Goal: Task Accomplishment & Management: Use online tool/utility

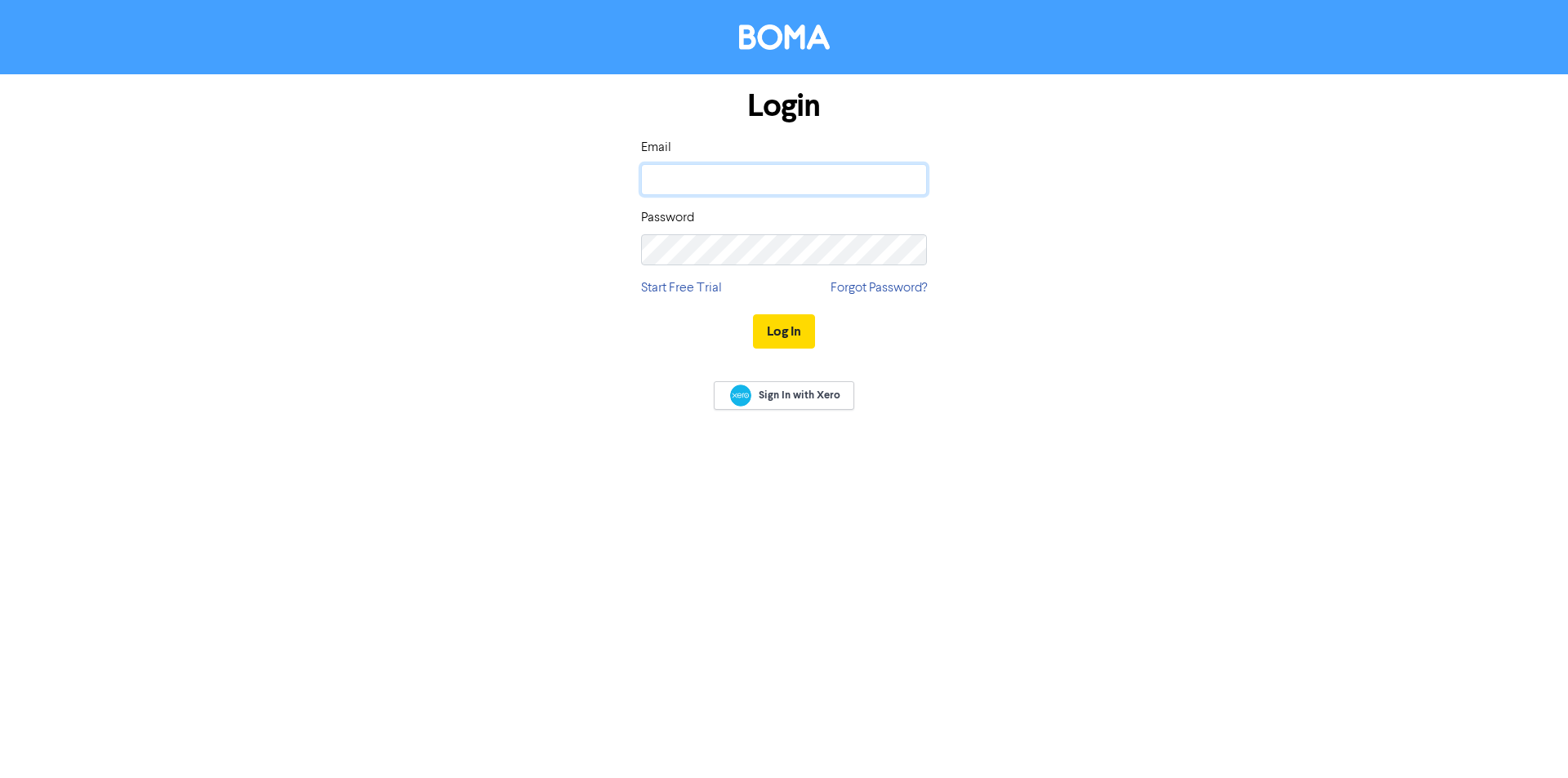
click at [732, 175] on input "email" at bounding box center [784, 179] width 286 height 31
type input "[EMAIL_ADDRESS][DOMAIN_NAME]"
click at [752, 314] on button "Log In" at bounding box center [783, 331] width 62 height 34
